Goal: Task Accomplishment & Management: Manage account settings

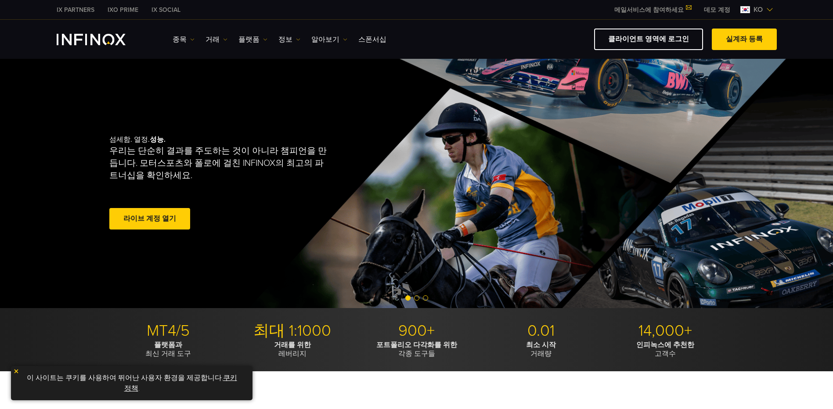
click at [756, 9] on span "ko" at bounding box center [758, 9] width 16 height 11
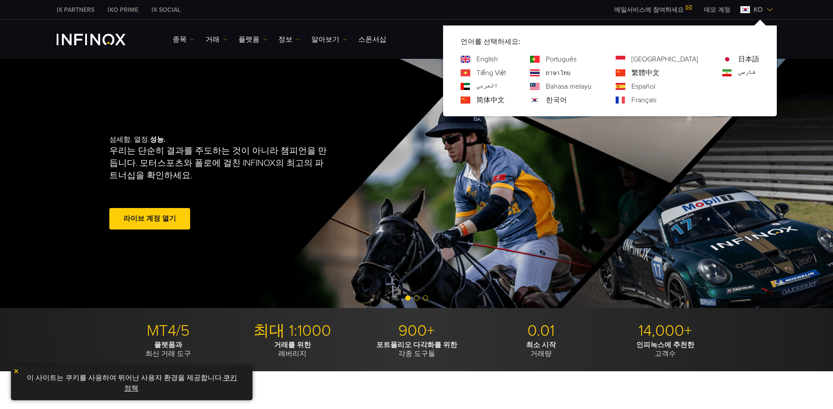
click at [111, 61] on div "섬세함. 열정. 성능. 우리는 단순히 결과를 주도하는 것이 아니라 챔피언을 만듭니다. 모터스포츠와 폴로에 걸친 INFINOX의 최고의 파트너십…" at bounding box center [417, 184] width 633 height 250
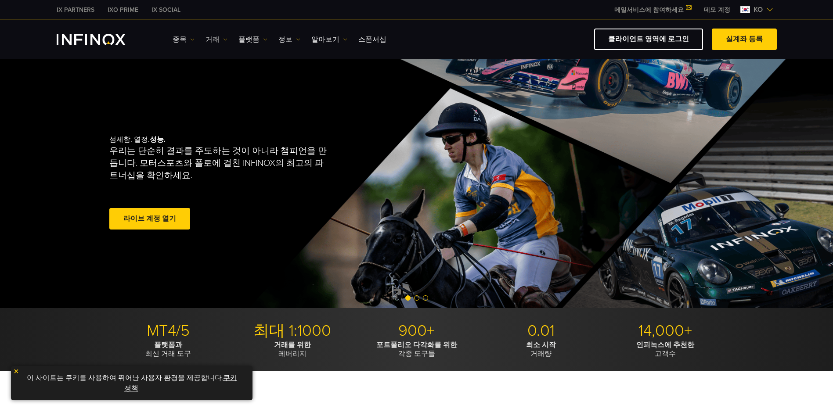
click at [213, 38] on link "거래" at bounding box center [217, 39] width 22 height 11
click at [289, 37] on link "정보" at bounding box center [290, 39] width 22 height 11
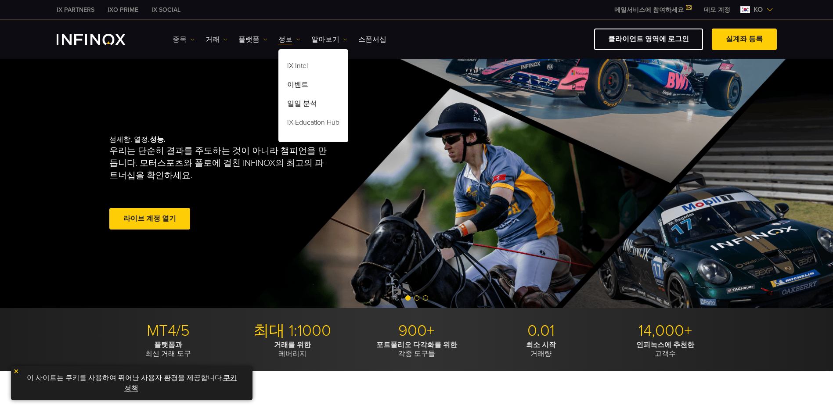
click at [190, 37] on img at bounding box center [192, 39] width 4 height 4
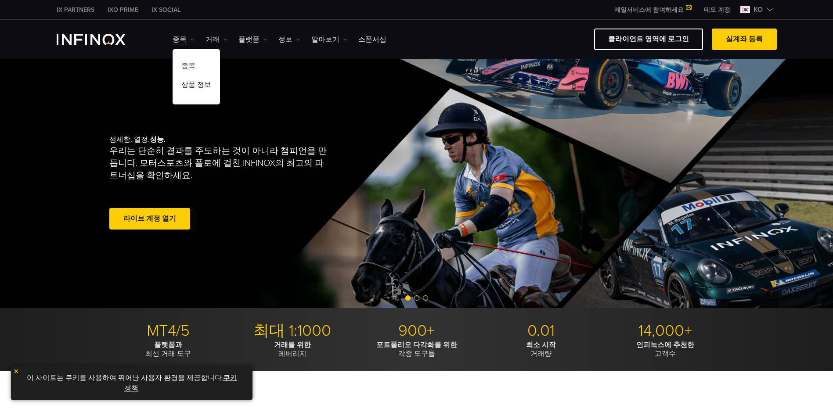
click at [217, 35] on link "거래" at bounding box center [217, 39] width 22 height 11
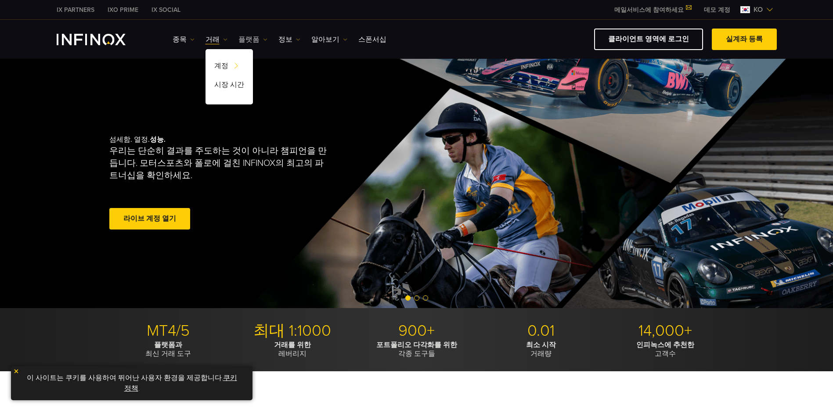
click at [244, 36] on link "플랫폼" at bounding box center [253, 39] width 29 height 11
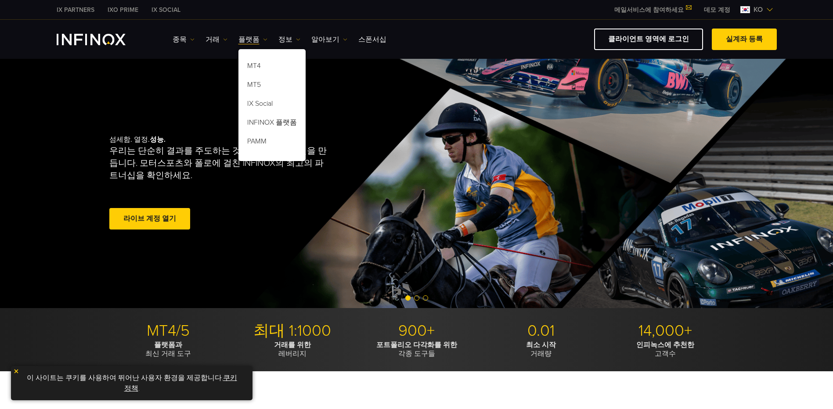
click at [753, 11] on span "ko" at bounding box center [758, 9] width 16 height 11
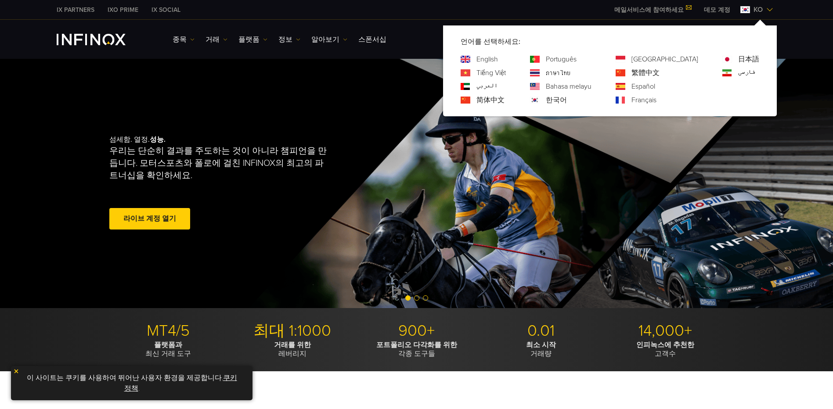
click at [753, 11] on span "ko" at bounding box center [758, 9] width 16 height 11
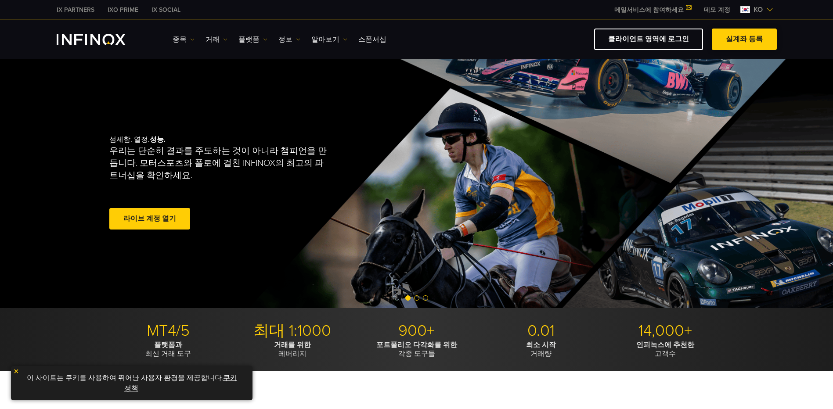
click at [745, 40] on span at bounding box center [745, 40] width 0 height 0
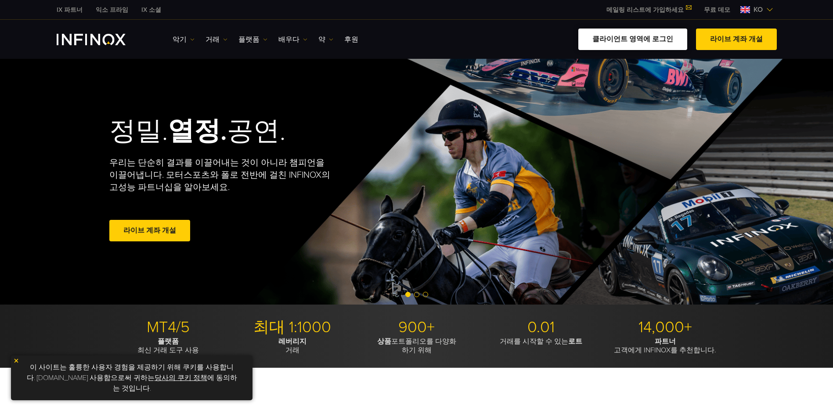
click at [627, 39] on link "클라이언트 영역에 로그인" at bounding box center [633, 40] width 109 height 22
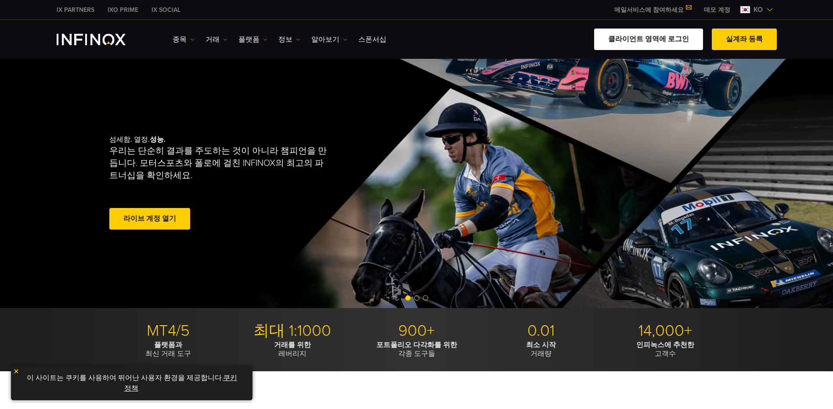
click at [670, 38] on link "클라이언트 영역에 로그인" at bounding box center [648, 40] width 109 height 22
